Goal: Find contact information: Find contact information

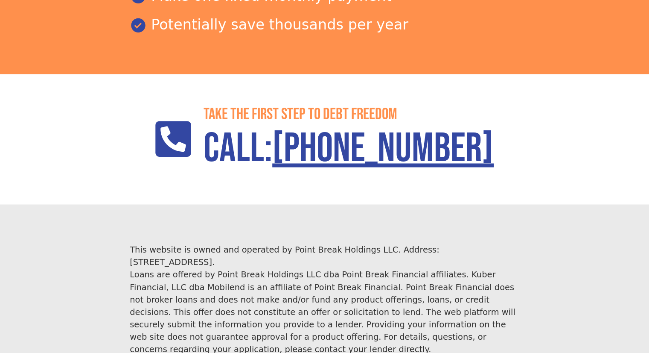
scroll to position [1437, 0]
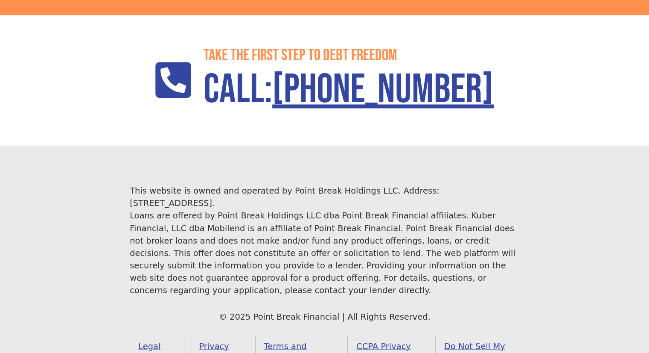
click at [396, 184] on div "This website is owned and operated by Point Break Holdings LLC. Address: [STREE…" at bounding box center [325, 240] width 390 height 112
click at [466, 184] on div "This website is owned and operated by Point Break Holdings LLC. Address: [STREE…" at bounding box center [325, 240] width 390 height 112
copy div "1968 S Coast Highway"
click at [499, 184] on div "This website is owned and operated by Point Break Holdings LLC. Address: [STREE…" at bounding box center [325, 240] width 390 height 112
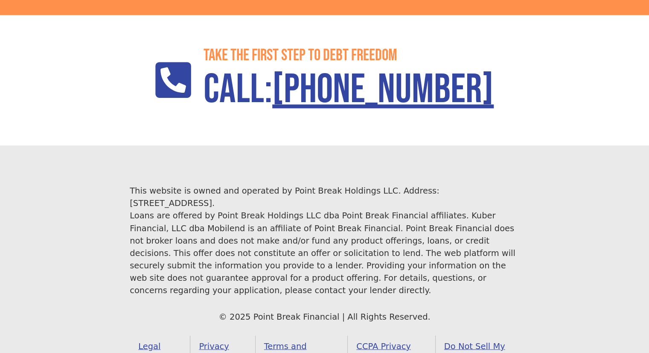
click at [499, 184] on div "This website is owned and operated by Point Break Holdings LLC. Address: [STREE…" at bounding box center [325, 240] width 390 height 112
click at [140, 184] on div "This website is owned and operated by Point Break Holdings LLC. Address: [STREE…" at bounding box center [325, 240] width 390 height 112
copy div "[GEOGRAPHIC_DATA]"
click at [138, 185] on div "This website is owned and operated by Point Break Holdings LLC. Address: [STREE…" at bounding box center [325, 240] width 390 height 112
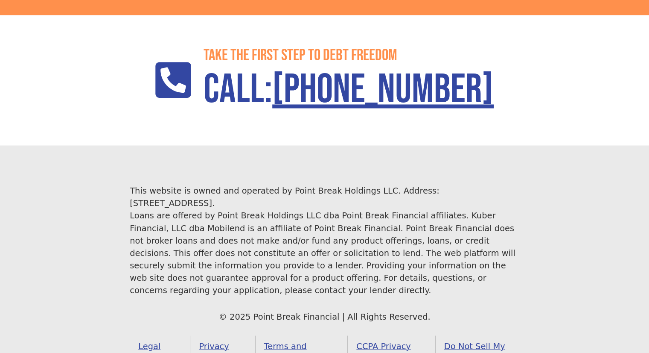
click at [298, 200] on div "This website is owned and operated by Point Break Holdings LLC. Address: [STREE…" at bounding box center [325, 240] width 390 height 112
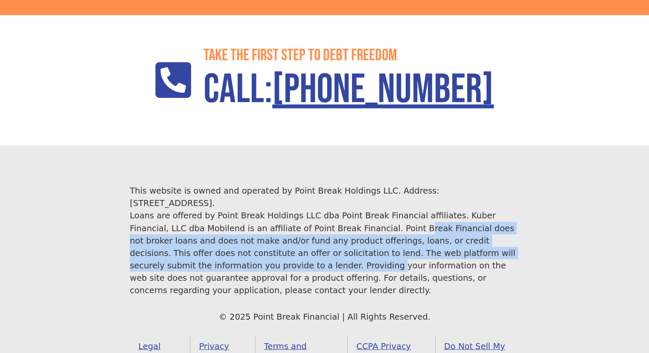
click at [430, 222] on div "This website is owned and operated by Point Break Holdings LLC. Address: [STREE…" at bounding box center [325, 240] width 390 height 112
copy div "Point Break Financial does not broker loans and does not make and/or fund any p…"
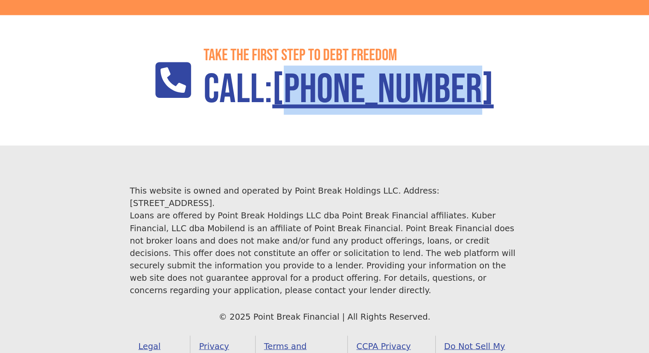
drag, startPoint x: 291, startPoint y: 58, endPoint x: 481, endPoint y: 62, distance: 190.0
click at [481, 62] on section "Take the First step to debt freedom Call: [PHONE_NUMBER]" at bounding box center [324, 80] width 649 height 130
copy link "[PHONE_NUMBER]"
